Goal: Task Accomplishment & Management: Use online tool/utility

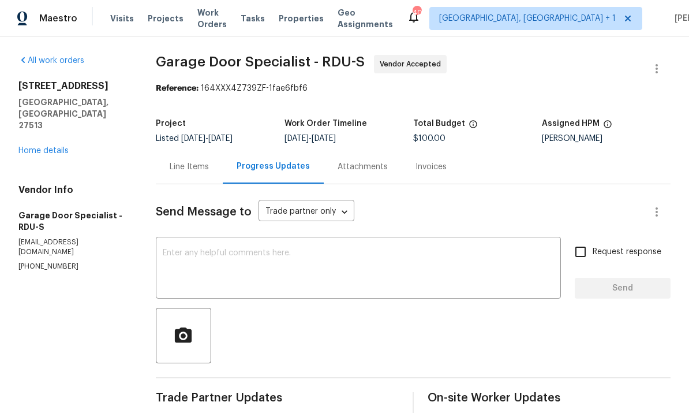
click at [36, 147] on link "Home details" at bounding box center [43, 151] width 50 height 8
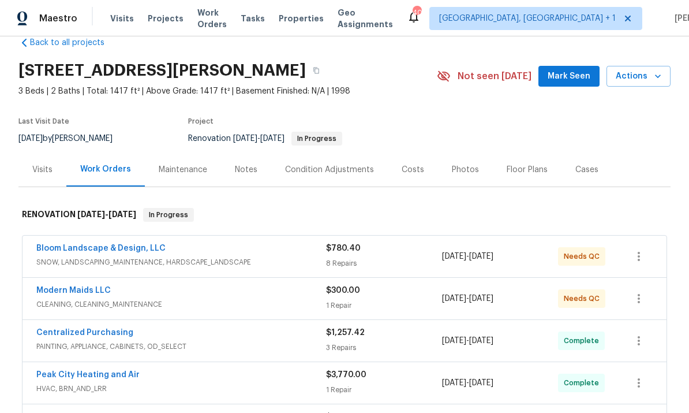
scroll to position [21, 0]
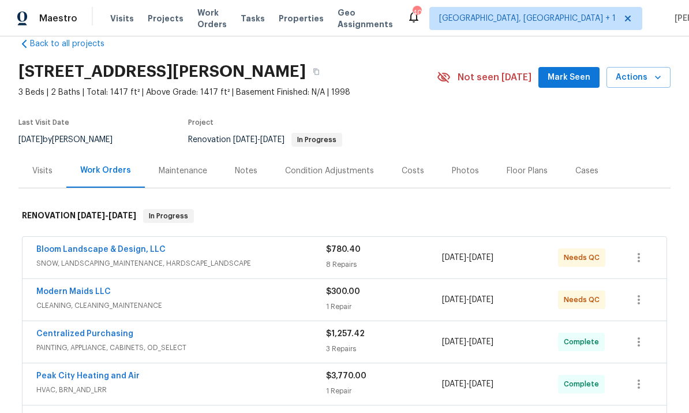
click at [131, 247] on link "Bloom Landscape & Design, LLC" at bounding box center [100, 249] width 129 height 8
